Goal: Task Accomplishment & Management: Manage account settings

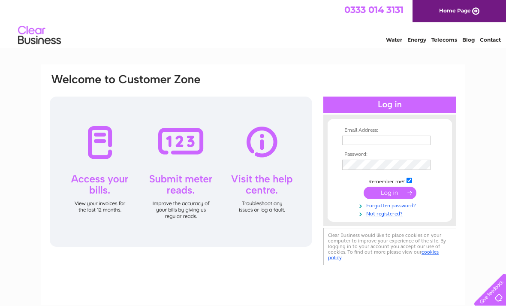
click at [398, 138] on input "text" at bounding box center [386, 140] width 88 height 9
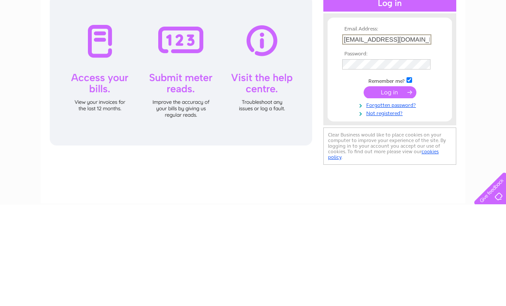
type input "[EMAIL_ADDRESS][DOMAIN_NAME]"
click at [390, 187] on input "submit" at bounding box center [390, 193] width 53 height 12
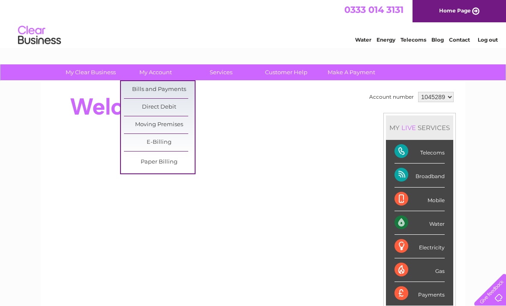
click at [177, 87] on link "Bills and Payments" at bounding box center [159, 89] width 71 height 17
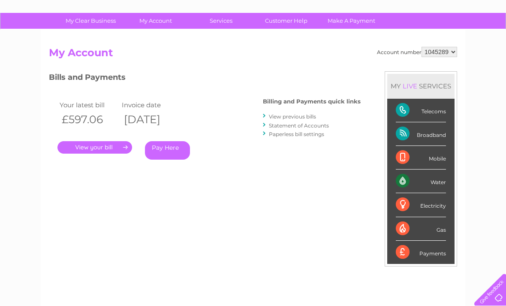
click at [111, 147] on link "." at bounding box center [94, 147] width 75 height 12
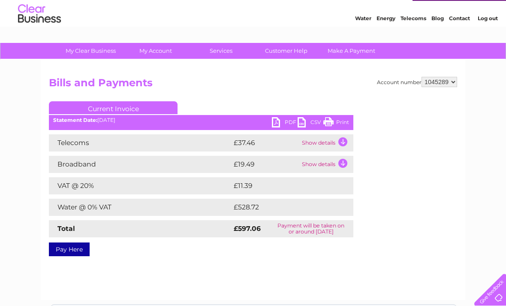
scroll to position [21, 0]
click at [282, 124] on link "PDF" at bounding box center [285, 124] width 26 height 12
